Goal: Information Seeking & Learning: Learn about a topic

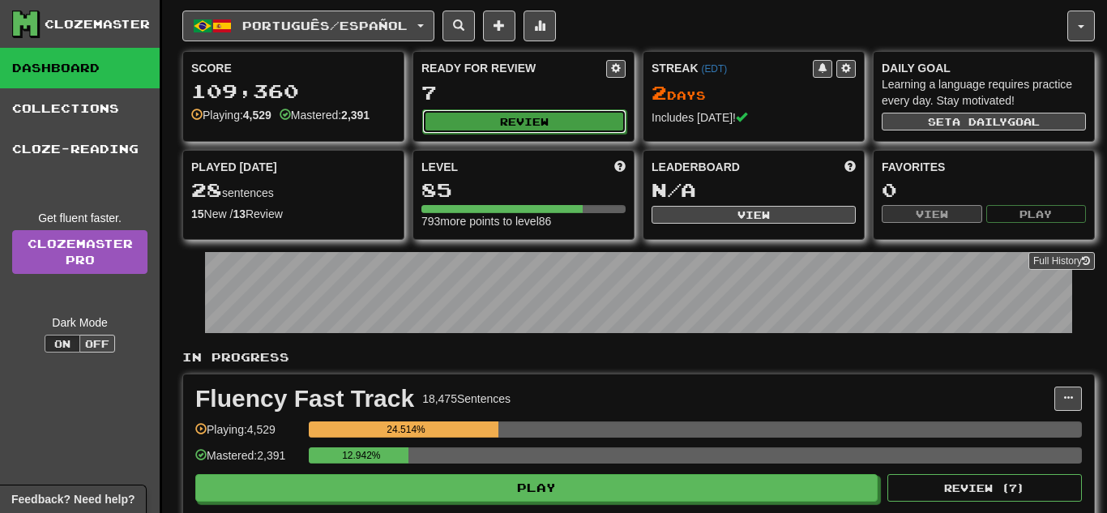
click at [562, 120] on button "Review" at bounding box center [524, 121] width 204 height 24
select select "**"
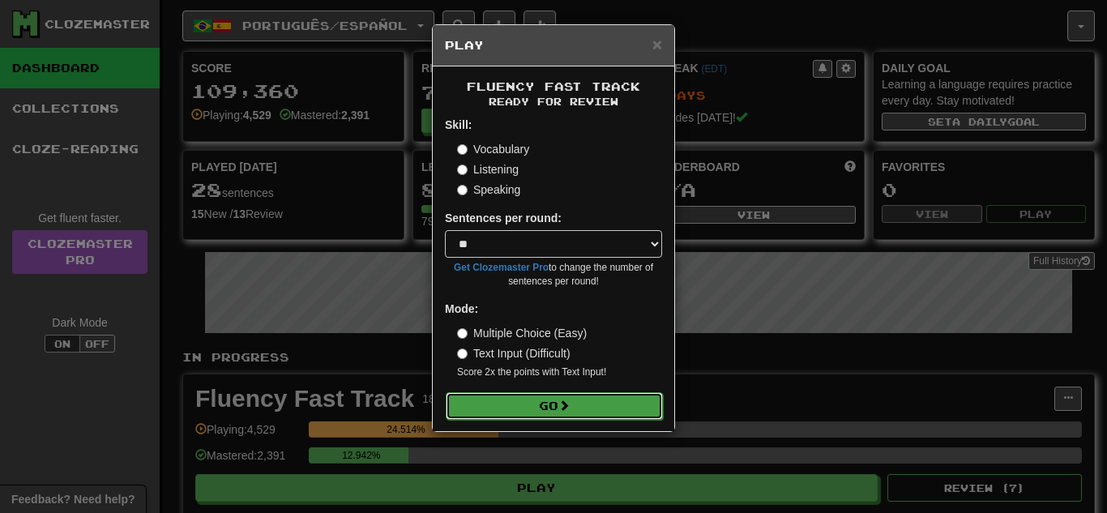
click at [526, 397] on button "Go" at bounding box center [554, 406] width 217 height 28
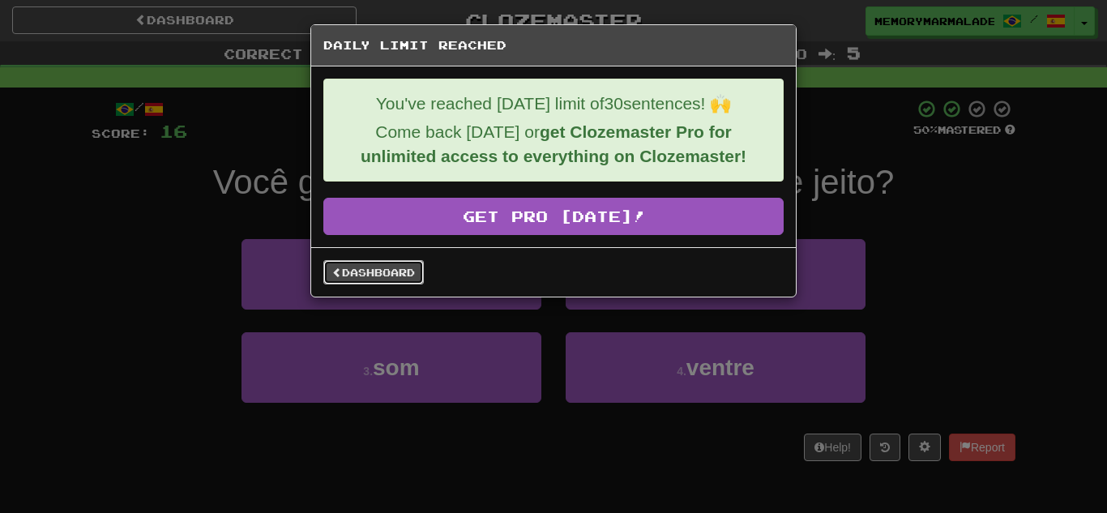
click at [368, 270] on link "Dashboard" at bounding box center [373, 272] width 100 height 24
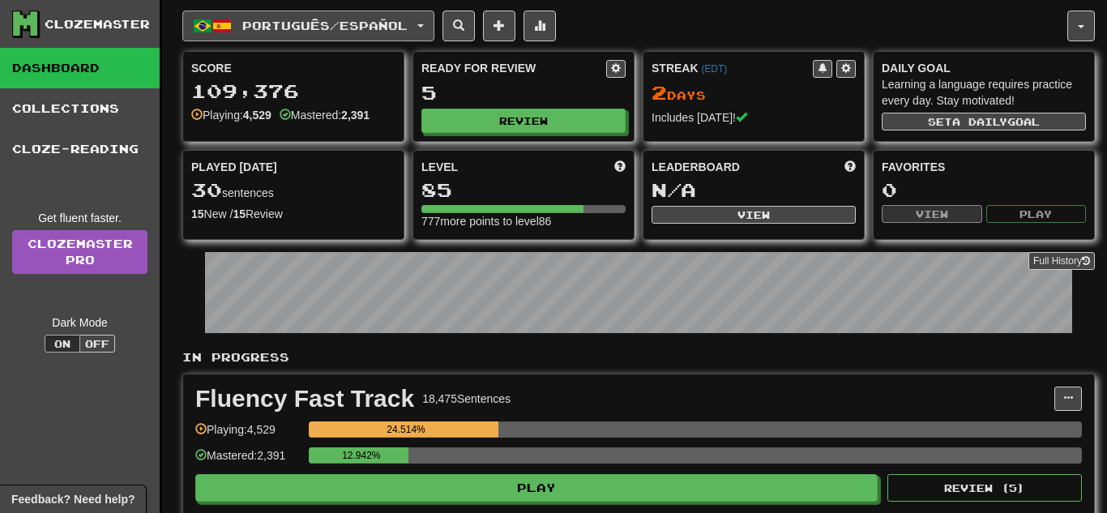
click at [431, 16] on button "Português / Español" at bounding box center [308, 26] width 252 height 31
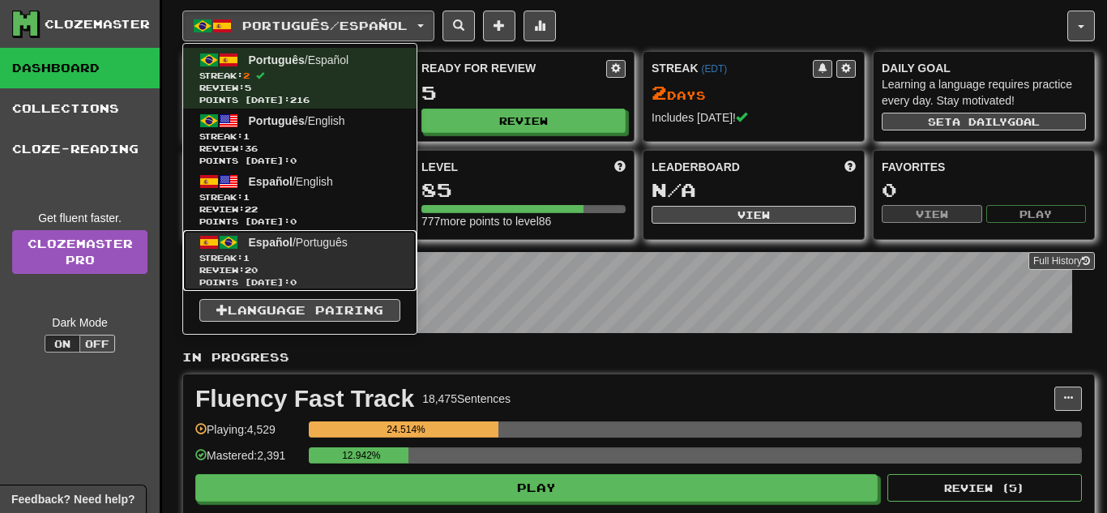
click at [322, 250] on link "Español / Português Streak: 1 Review: 20 Points today: 0" at bounding box center [299, 260] width 233 height 61
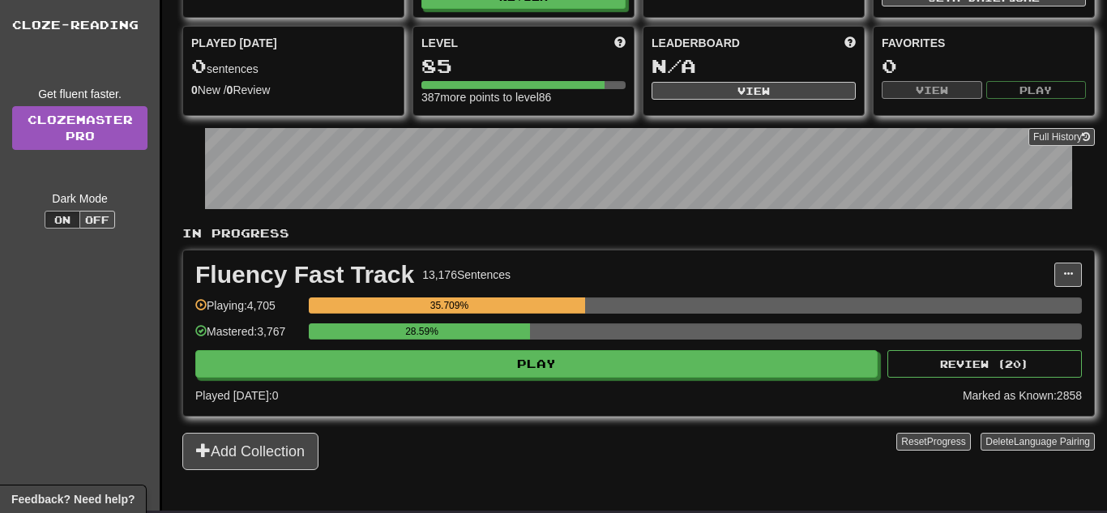
scroll to position [135, 0]
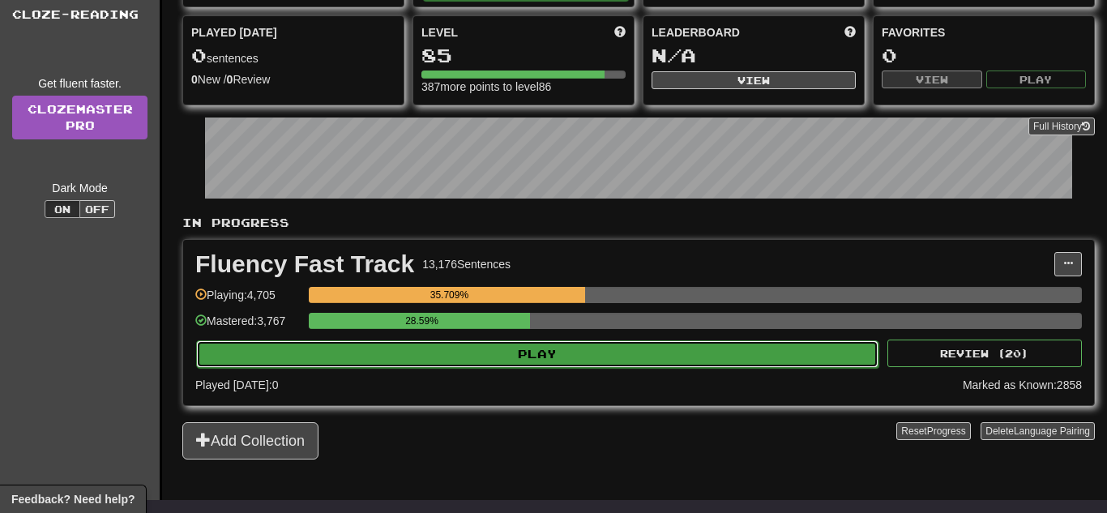
click at [442, 359] on button "Play" at bounding box center [537, 354] width 682 height 28
select select "**"
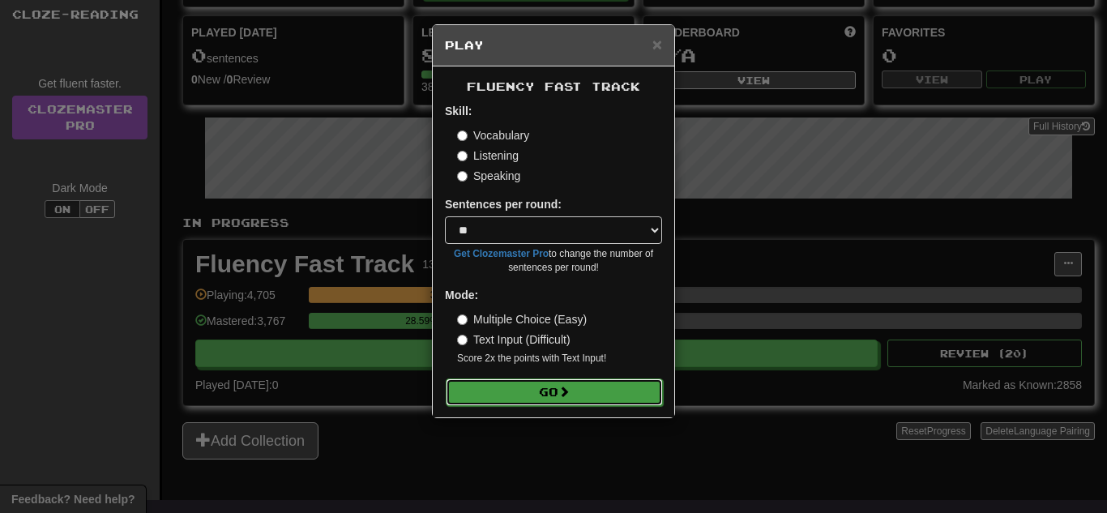
click at [485, 387] on button "Go" at bounding box center [554, 392] width 217 height 28
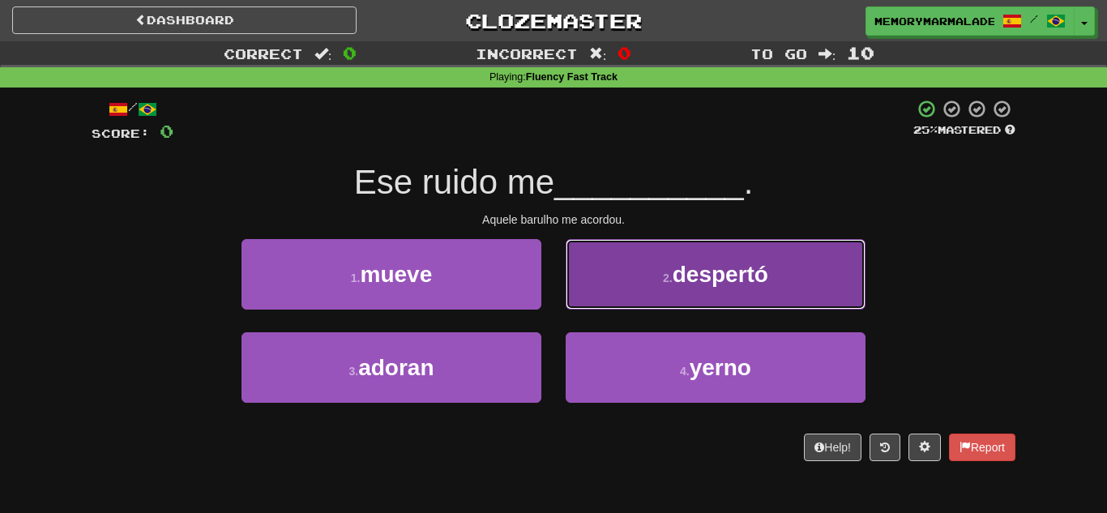
click at [605, 286] on button "2 . despertó" at bounding box center [716, 274] width 300 height 70
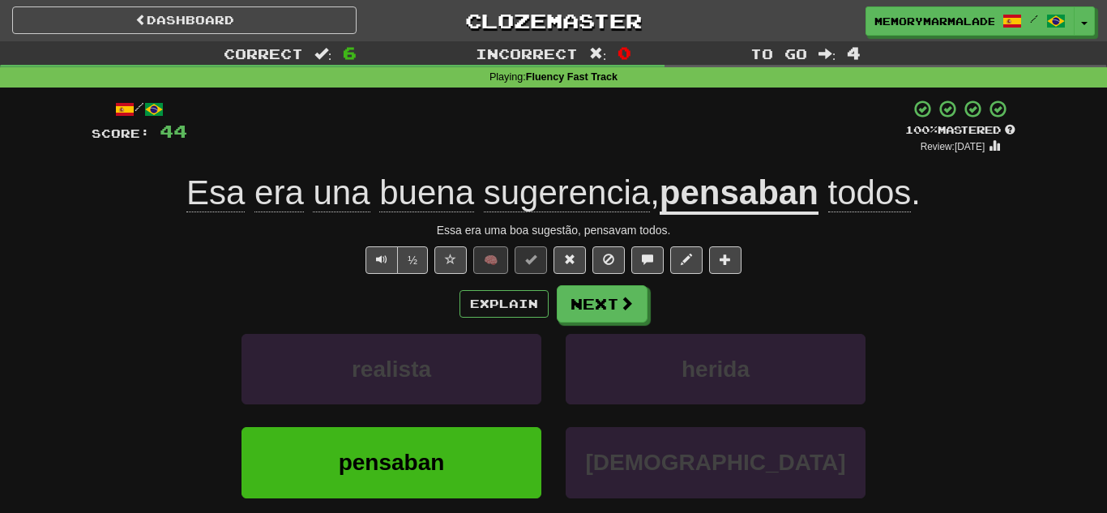
click at [212, 271] on div "½ 🧠" at bounding box center [554, 260] width 924 height 28
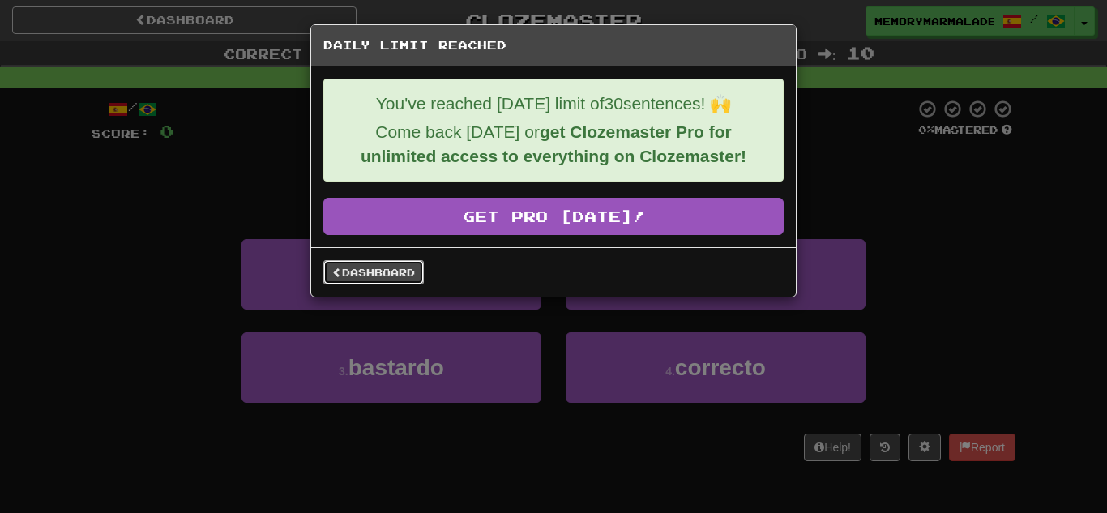
click at [366, 266] on link "Dashboard" at bounding box center [373, 272] width 100 height 24
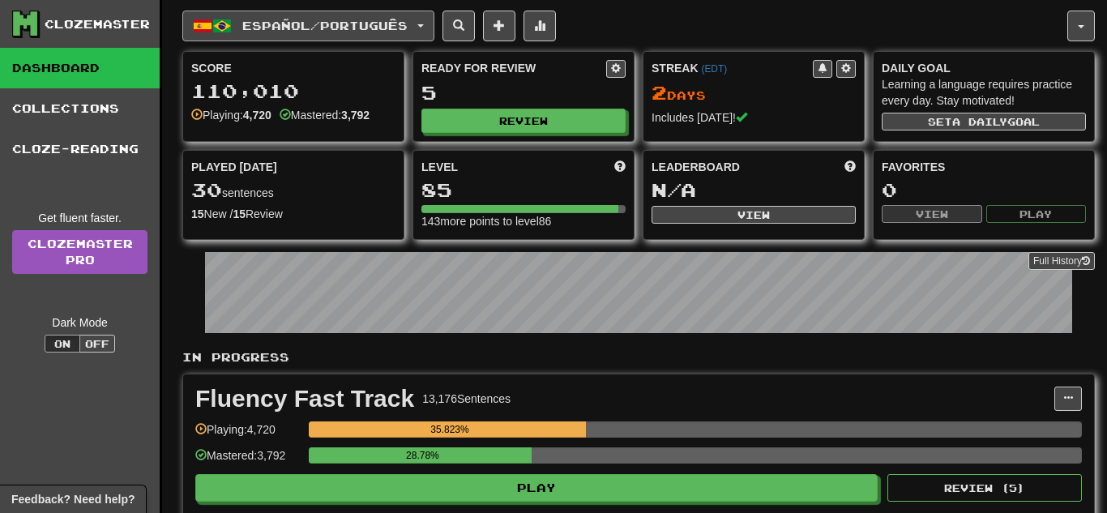
click at [434, 31] on button "Español / Português" at bounding box center [308, 26] width 252 height 31
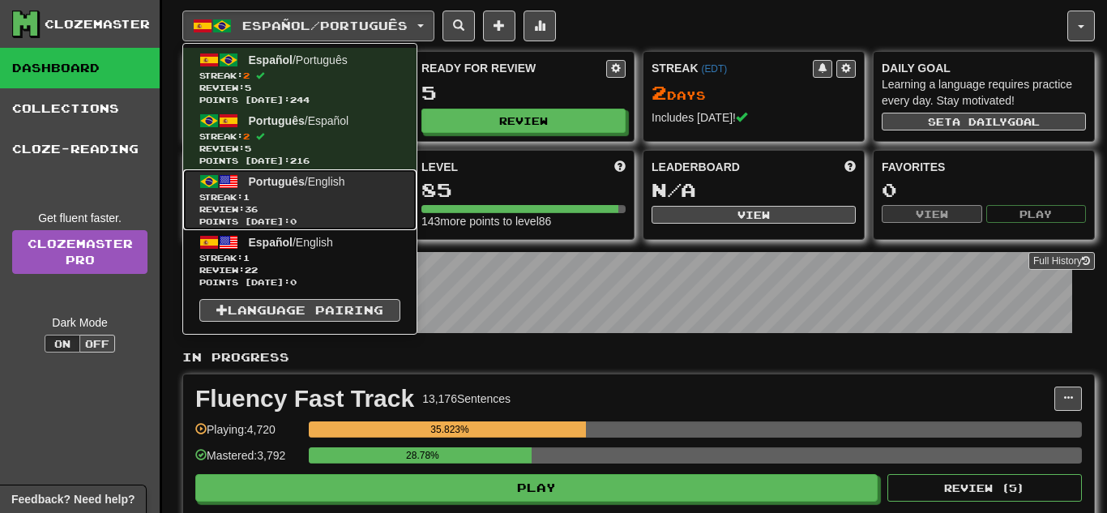
click at [362, 203] on span "Review: 36" at bounding box center [299, 209] width 201 height 12
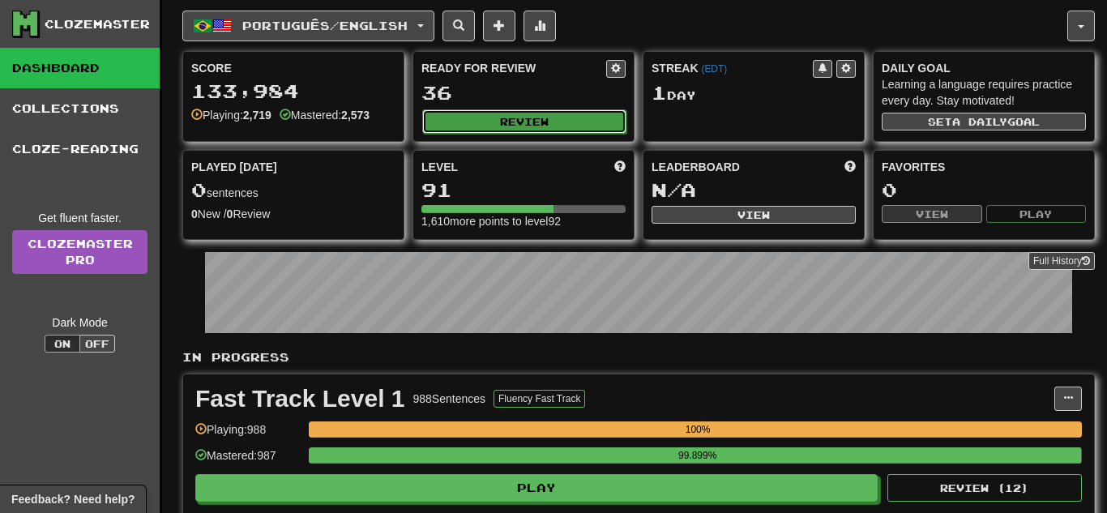
click at [540, 125] on button "Review" at bounding box center [524, 121] width 204 height 24
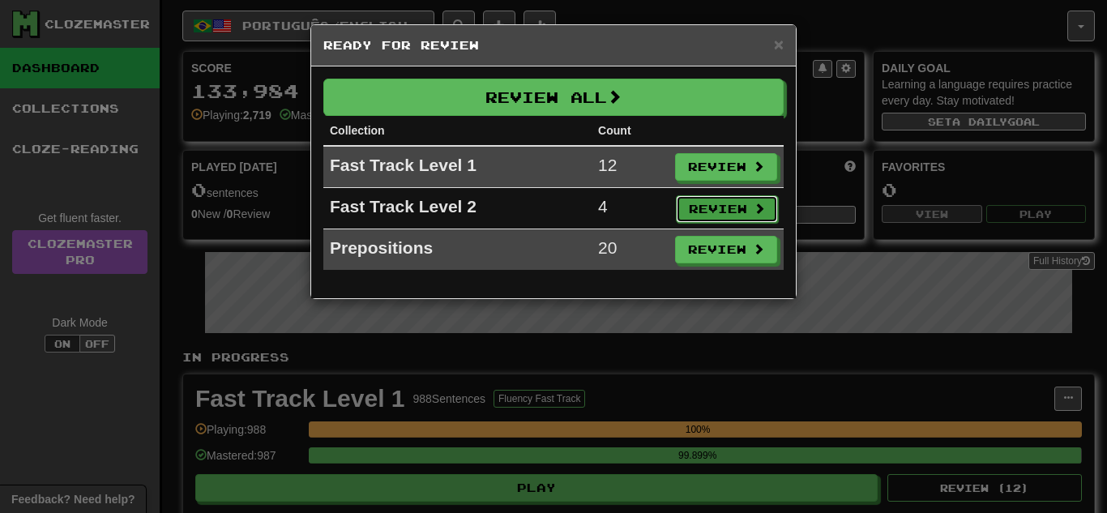
click at [737, 195] on button "Review" at bounding box center [727, 209] width 102 height 28
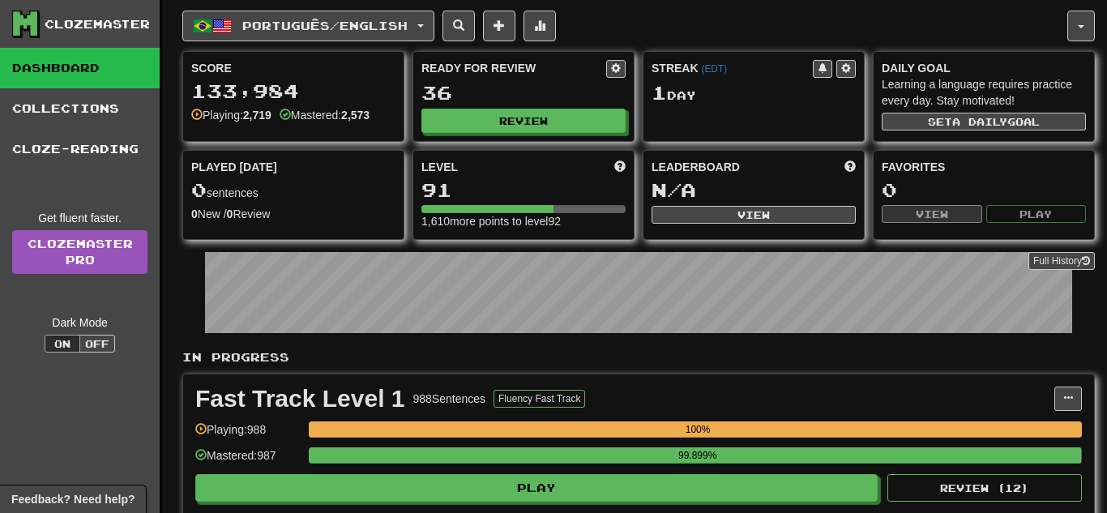
select select "**"
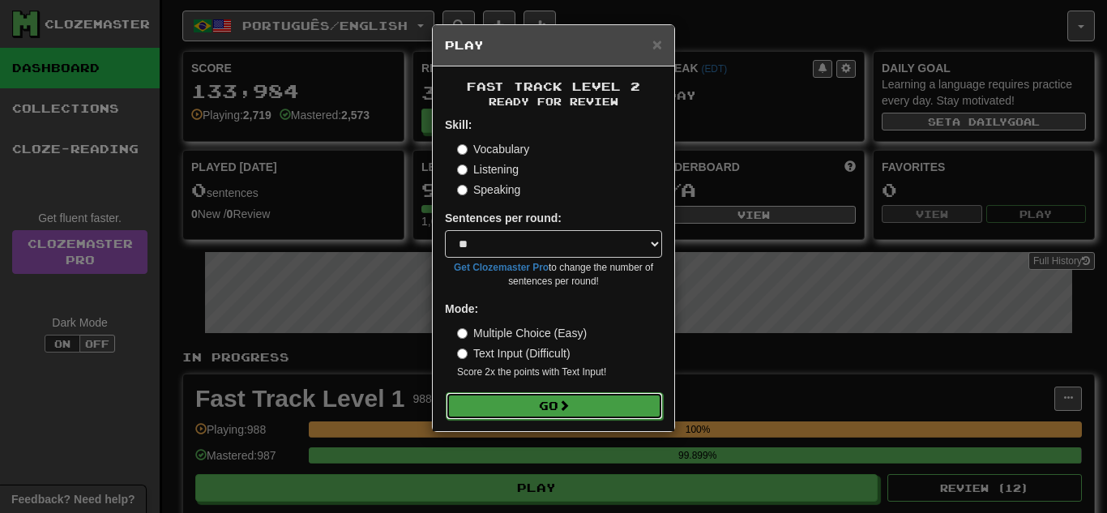
click at [572, 397] on button "Go" at bounding box center [554, 406] width 217 height 28
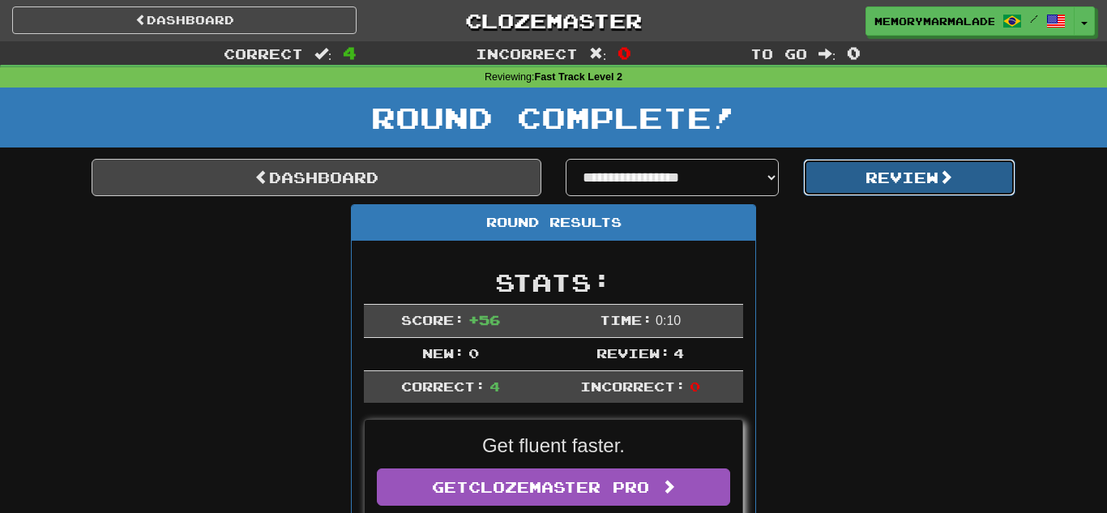
click at [833, 161] on button "Review" at bounding box center [909, 177] width 213 height 37
click at [851, 163] on button "Review" at bounding box center [909, 177] width 213 height 37
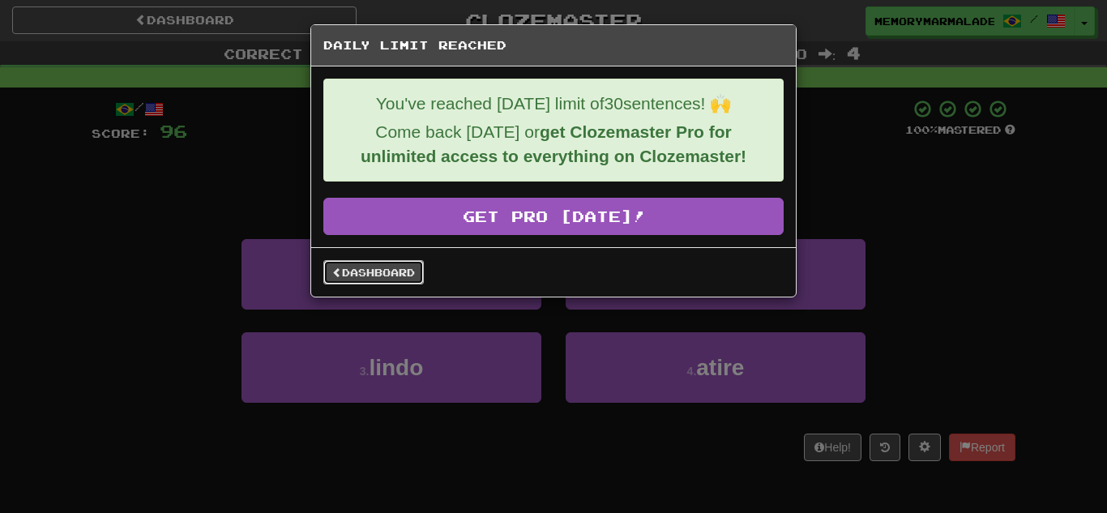
click at [380, 273] on link "Dashboard" at bounding box center [373, 272] width 100 height 24
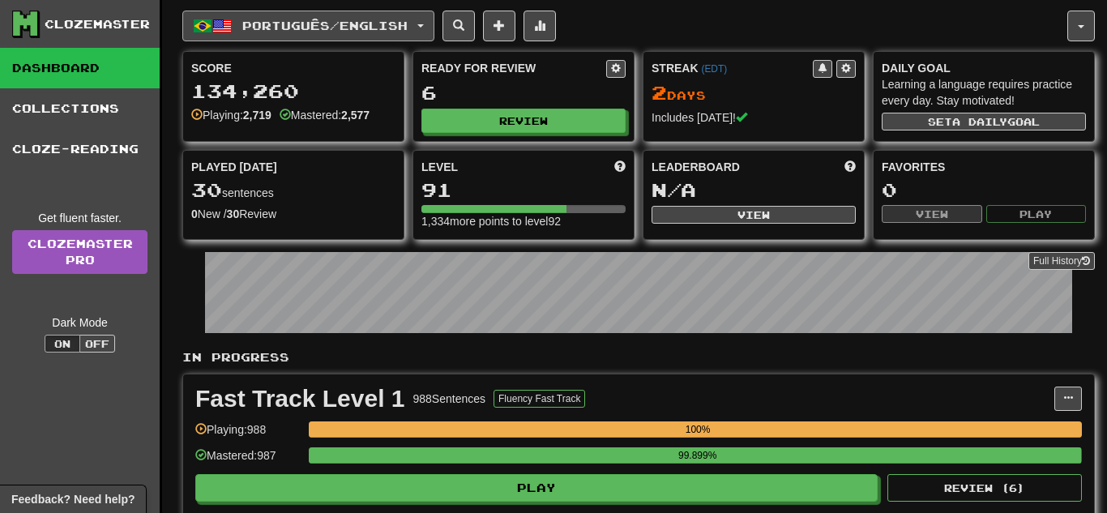
click at [434, 33] on button "Português / English" at bounding box center [308, 26] width 252 height 31
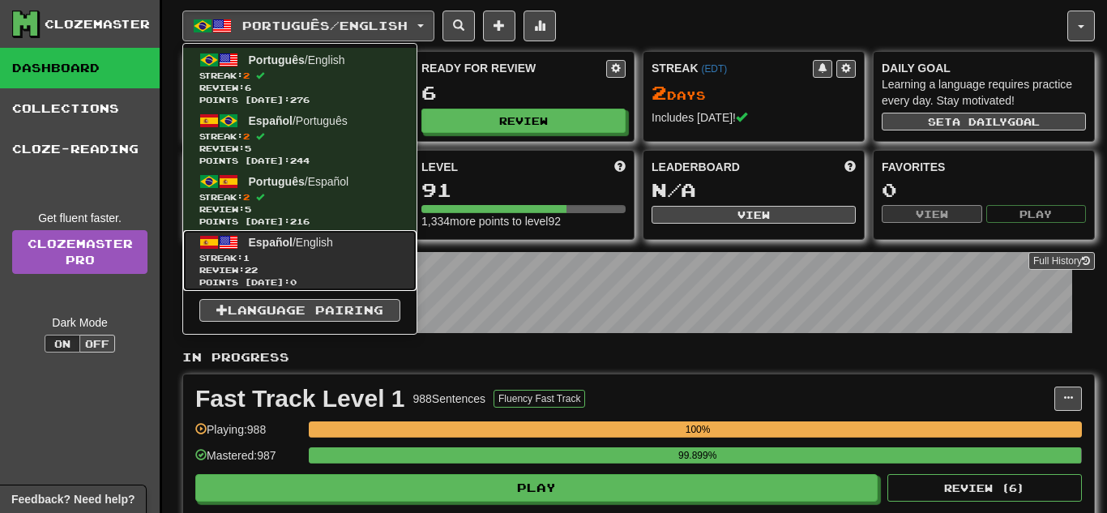
click at [317, 247] on span "Español / English" at bounding box center [291, 242] width 84 height 13
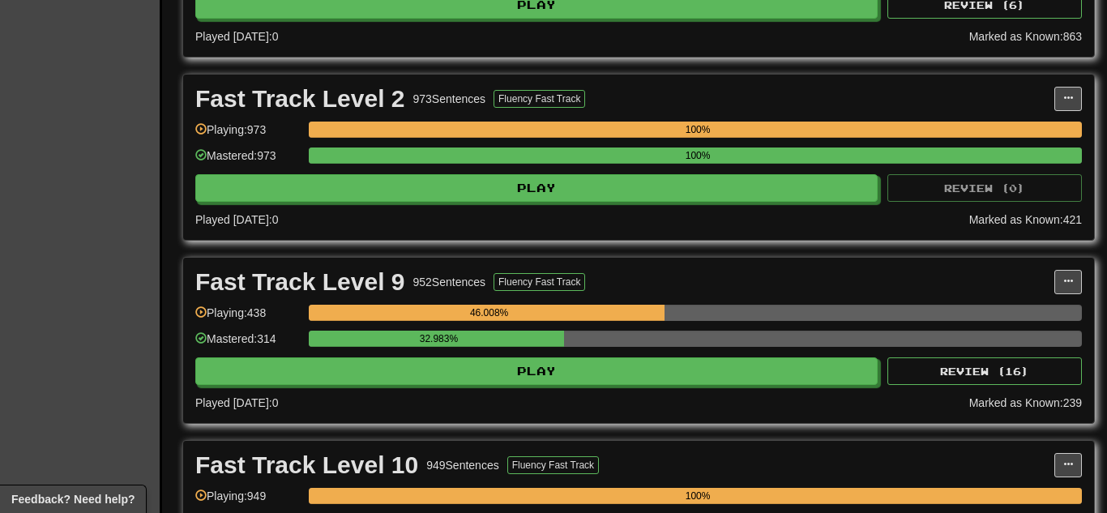
scroll to position [486, 0]
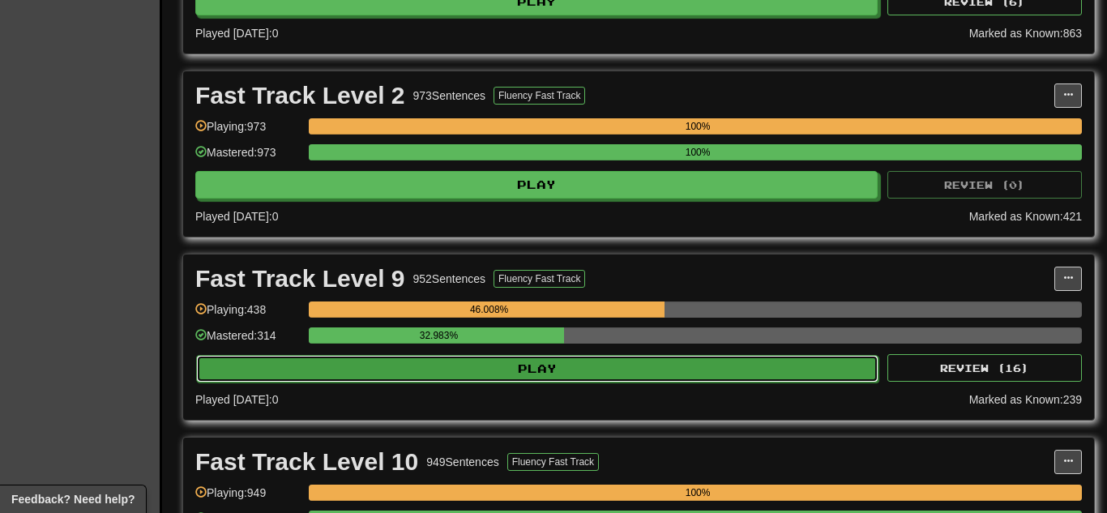
click at [455, 373] on button "Play" at bounding box center [537, 369] width 682 height 28
select select "**"
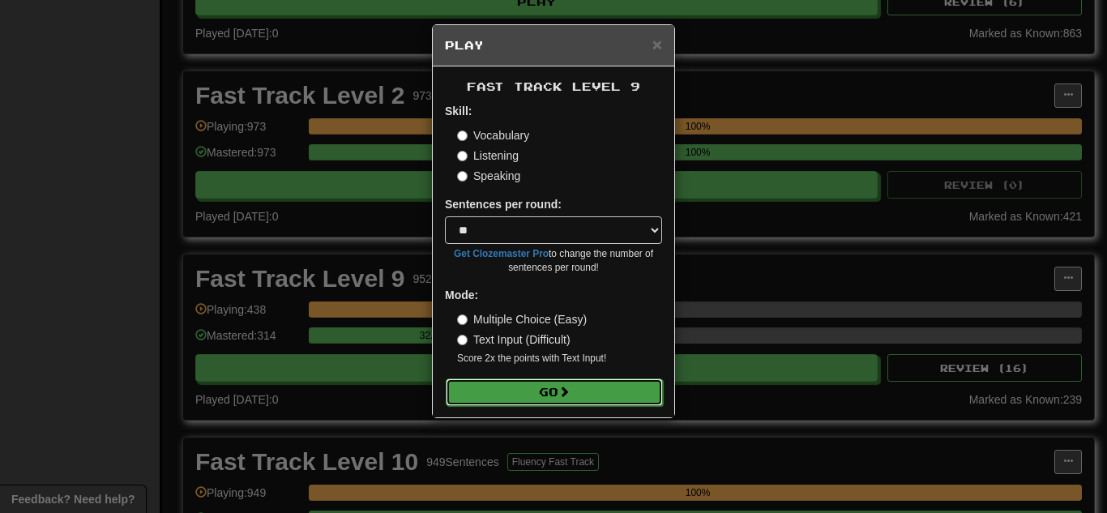
click at [514, 391] on button "Go" at bounding box center [554, 392] width 217 height 28
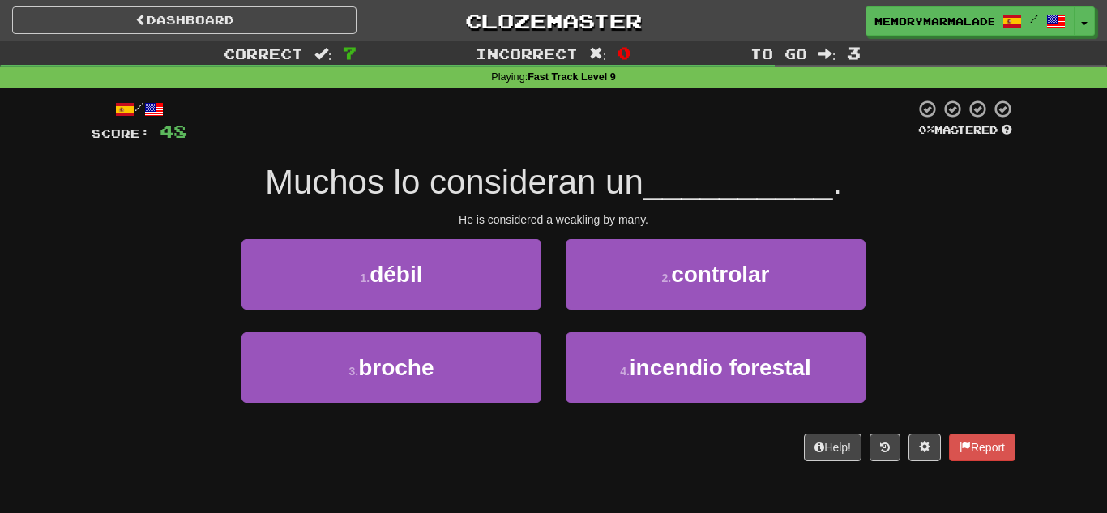
click at [484, 310] on div "1 . débil" at bounding box center [391, 285] width 324 height 93
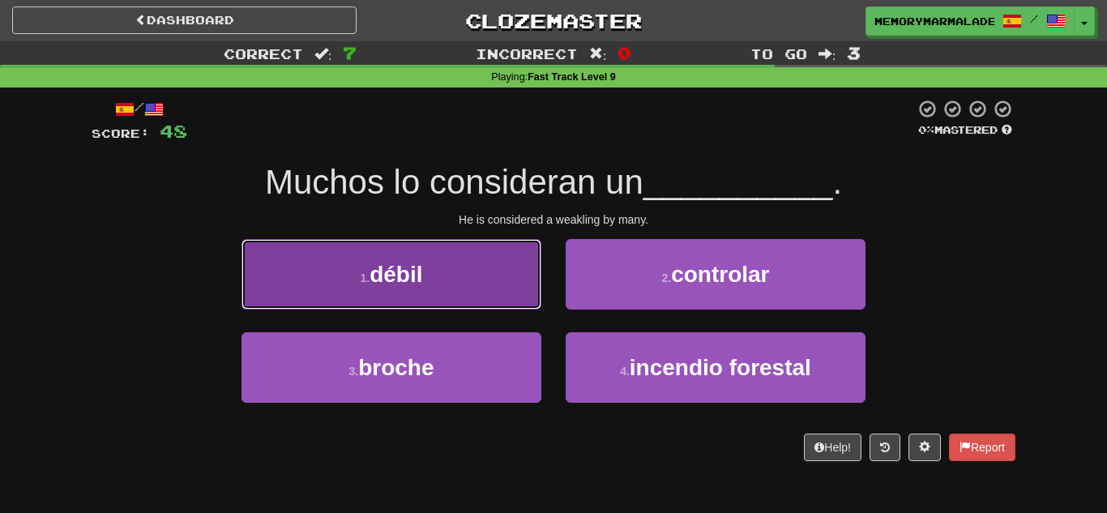
click at [476, 305] on button "1 . débil" at bounding box center [391, 274] width 300 height 70
